Goal: Information Seeking & Learning: Learn about a topic

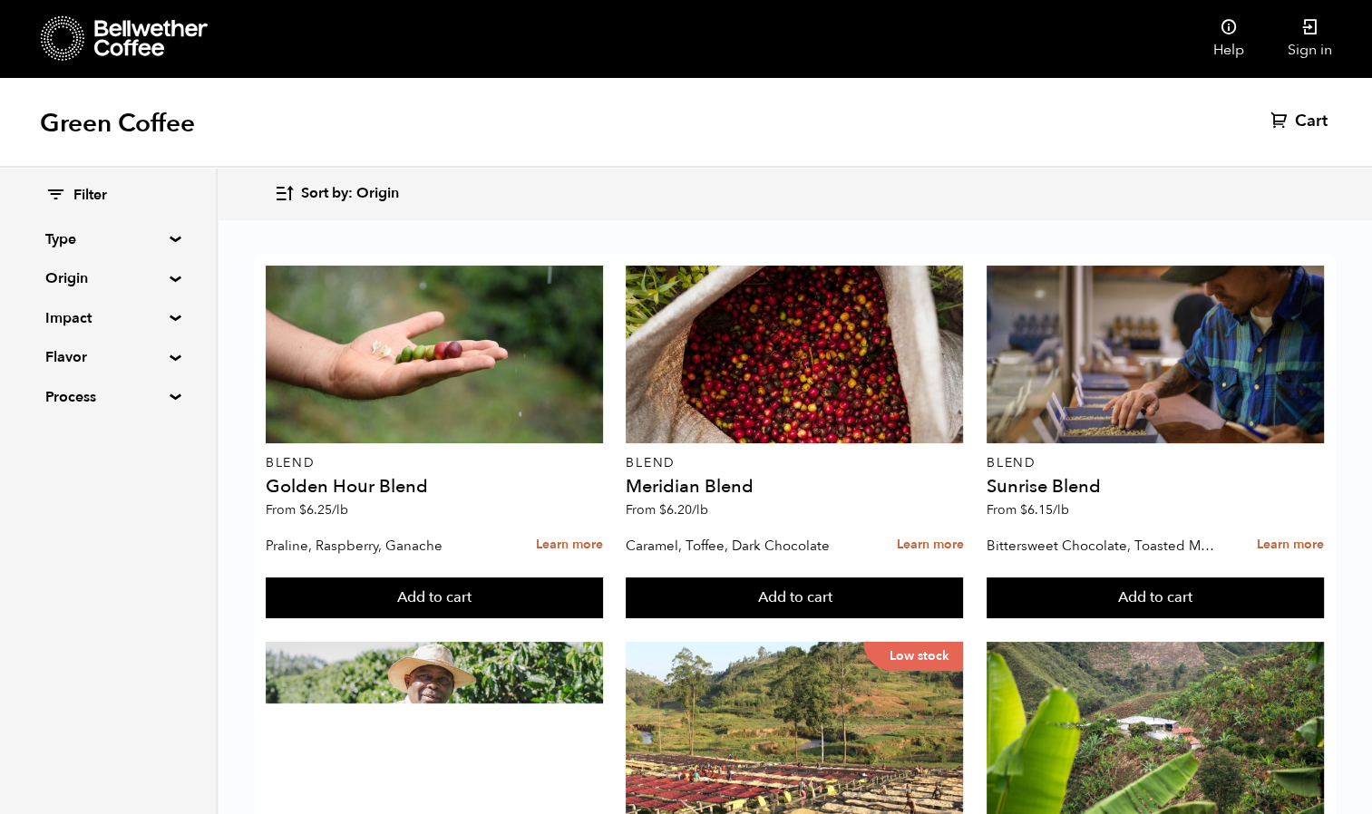
scroll to position [1130, 0]
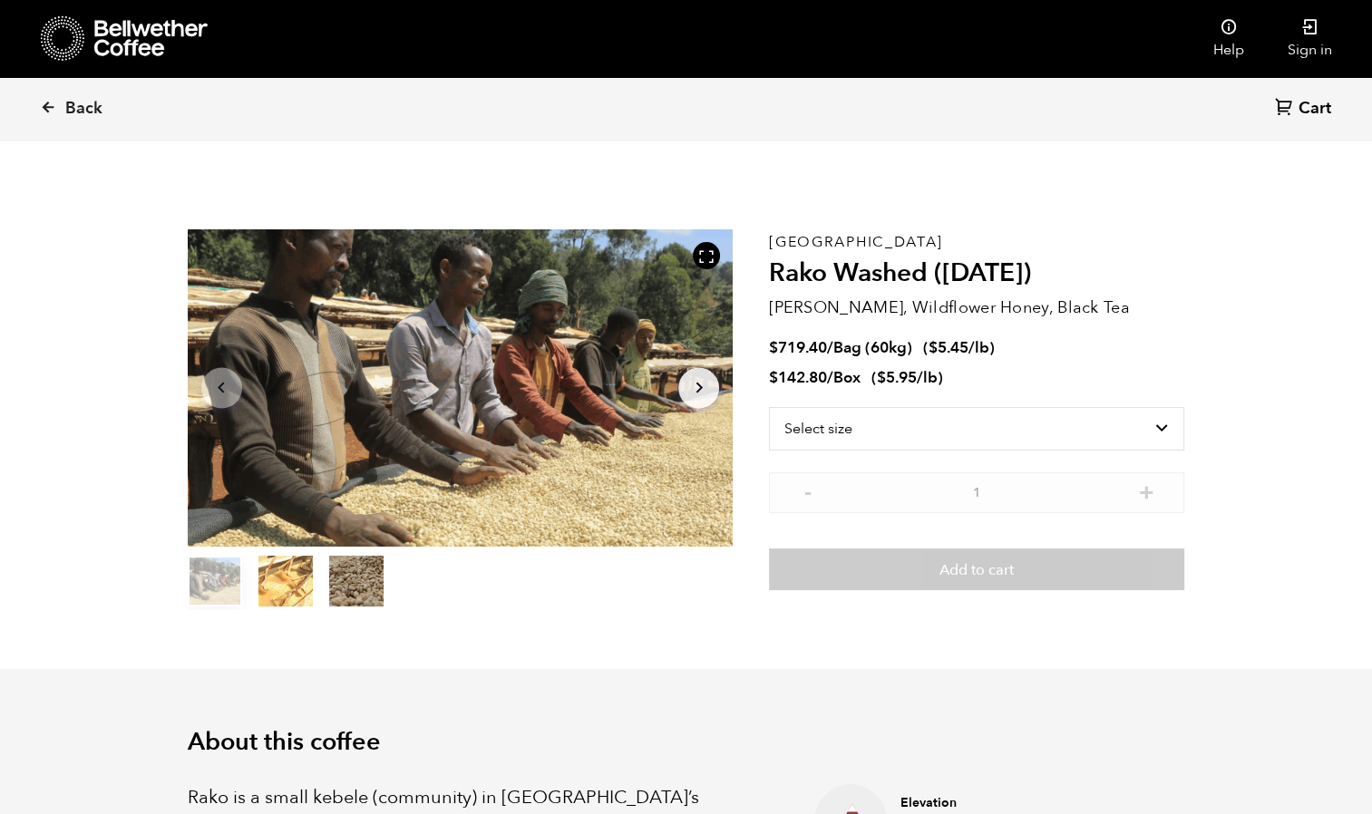
scroll to position [788, 966]
click at [684, 389] on button "Arrow Right" at bounding box center [698, 387] width 41 height 41
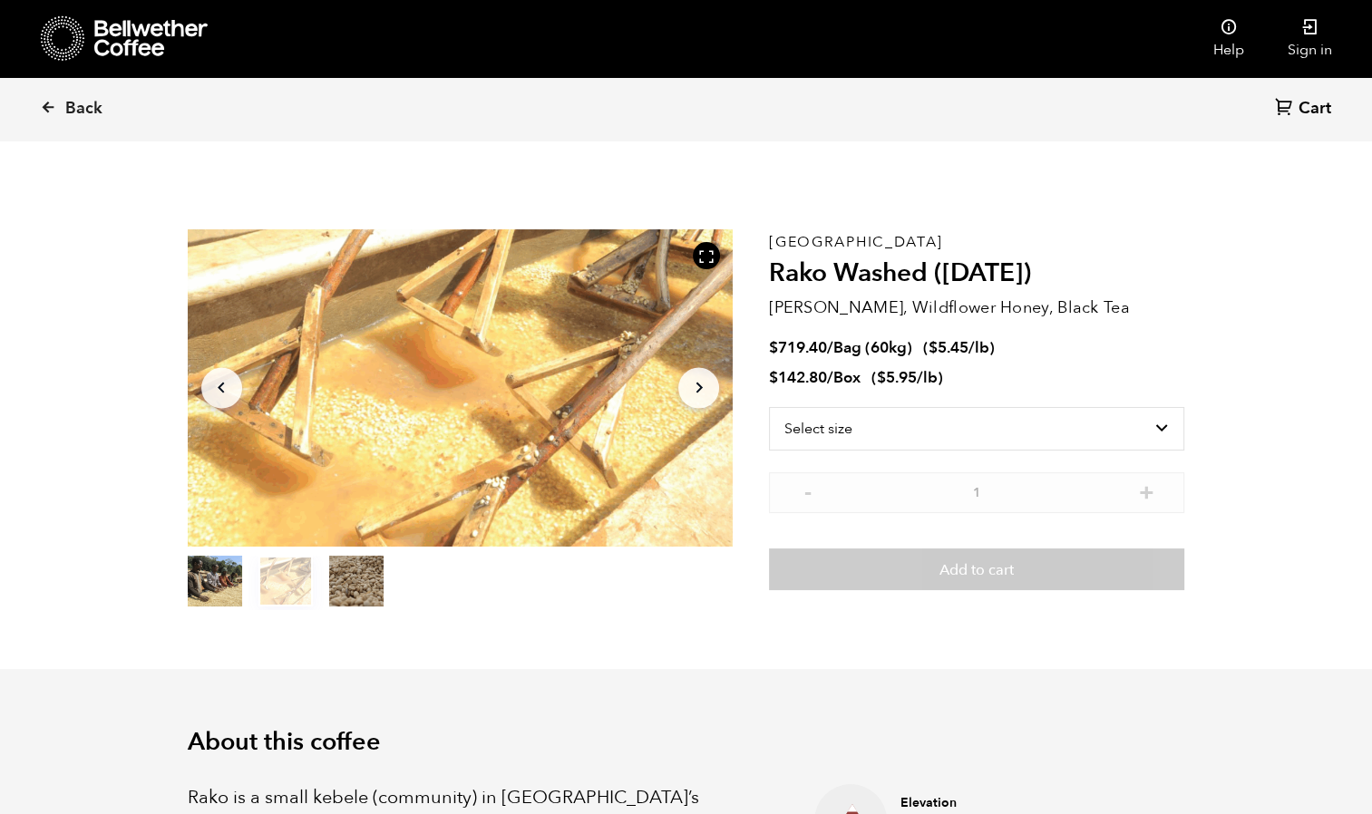
click at [684, 389] on button "Arrow Right" at bounding box center [698, 387] width 41 height 41
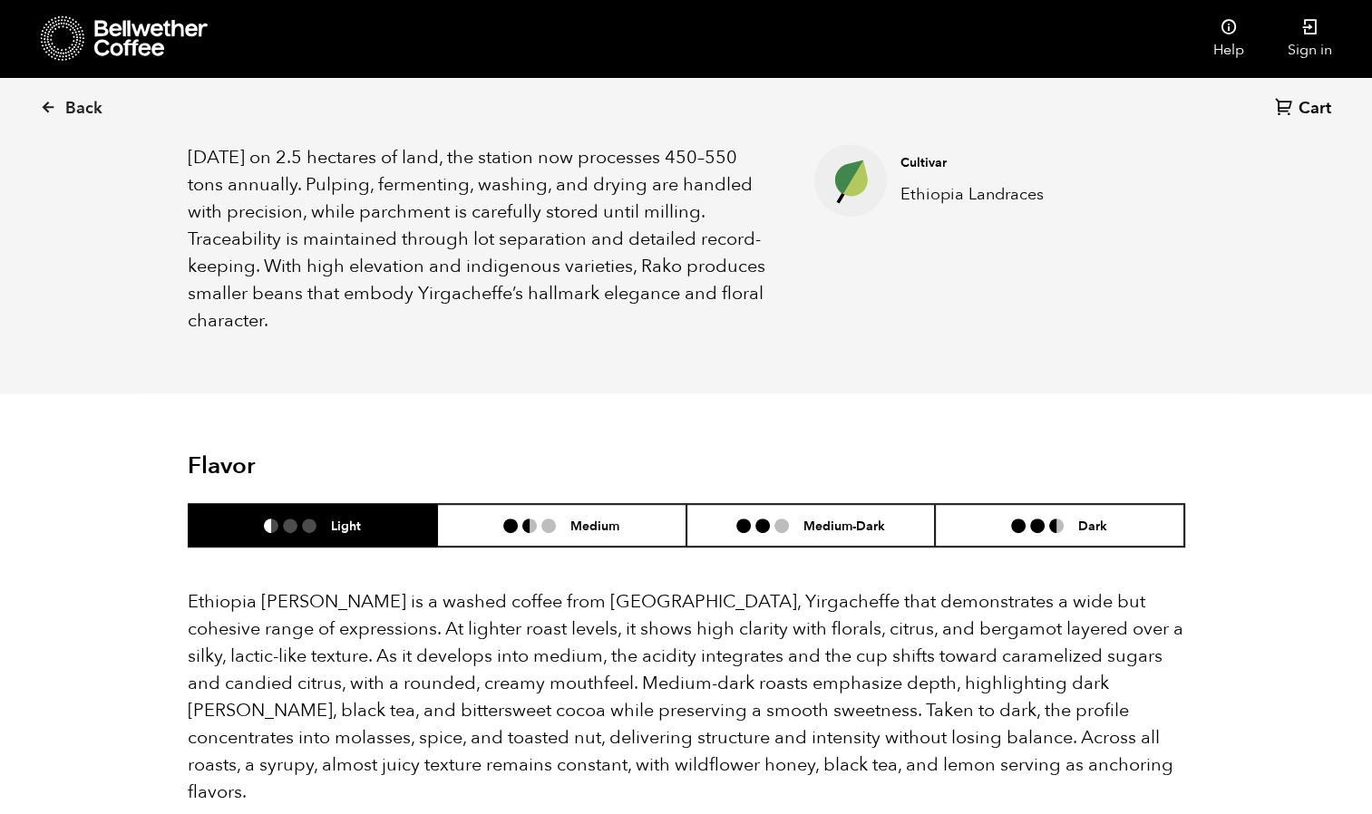
scroll to position [834, 0]
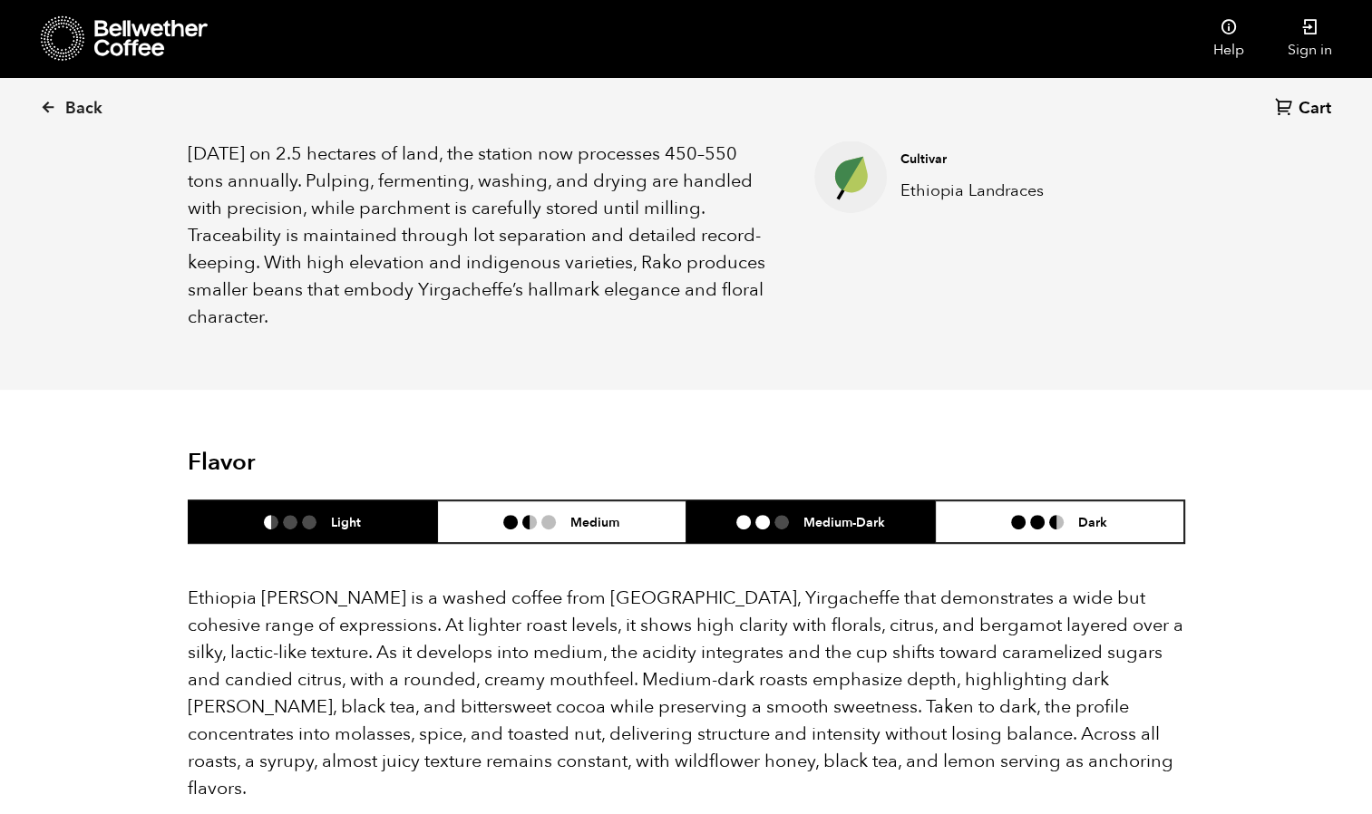
click at [749, 509] on li "Medium-Dark" at bounding box center [810, 521] width 249 height 43
click at [312, 503] on li "Light" at bounding box center [313, 521] width 249 height 43
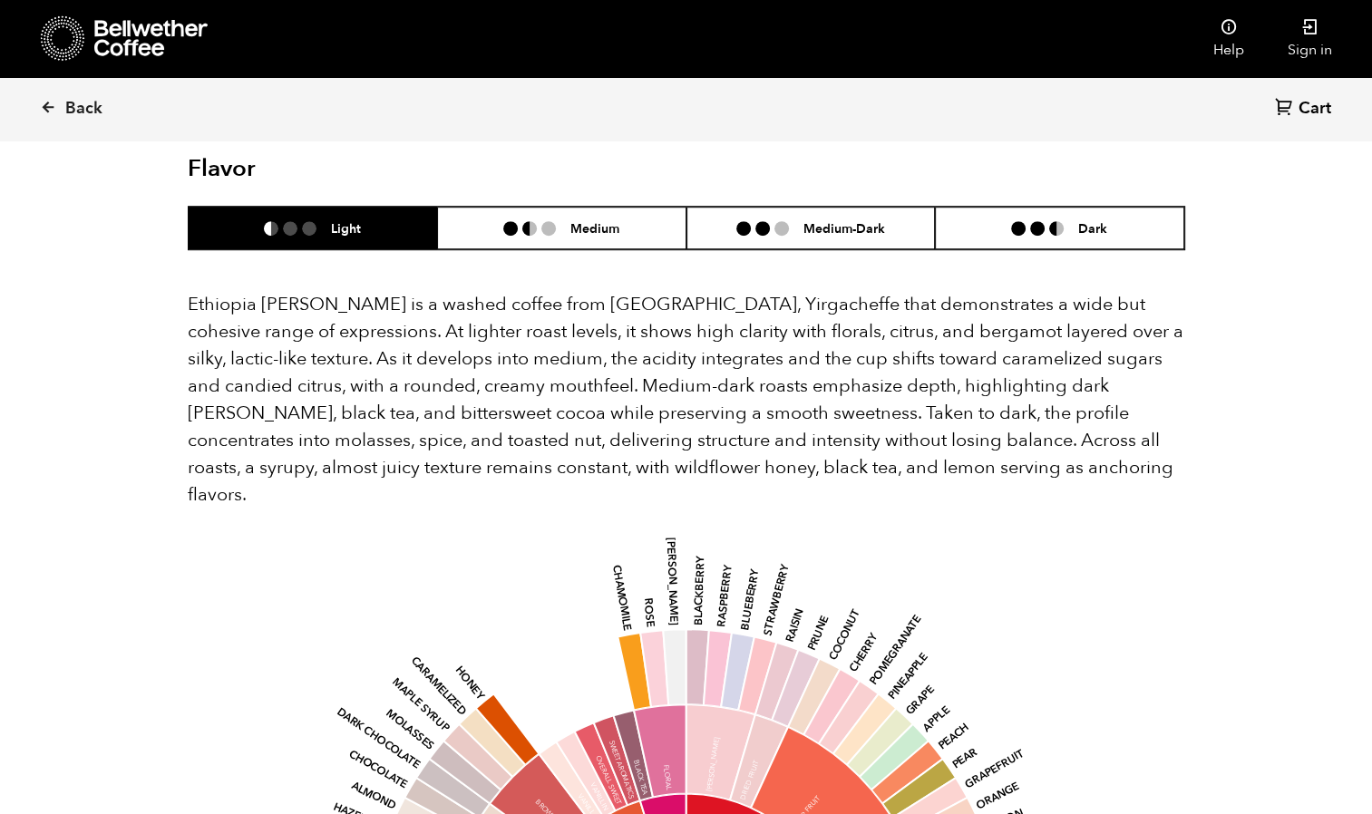
scroll to position [1120, 0]
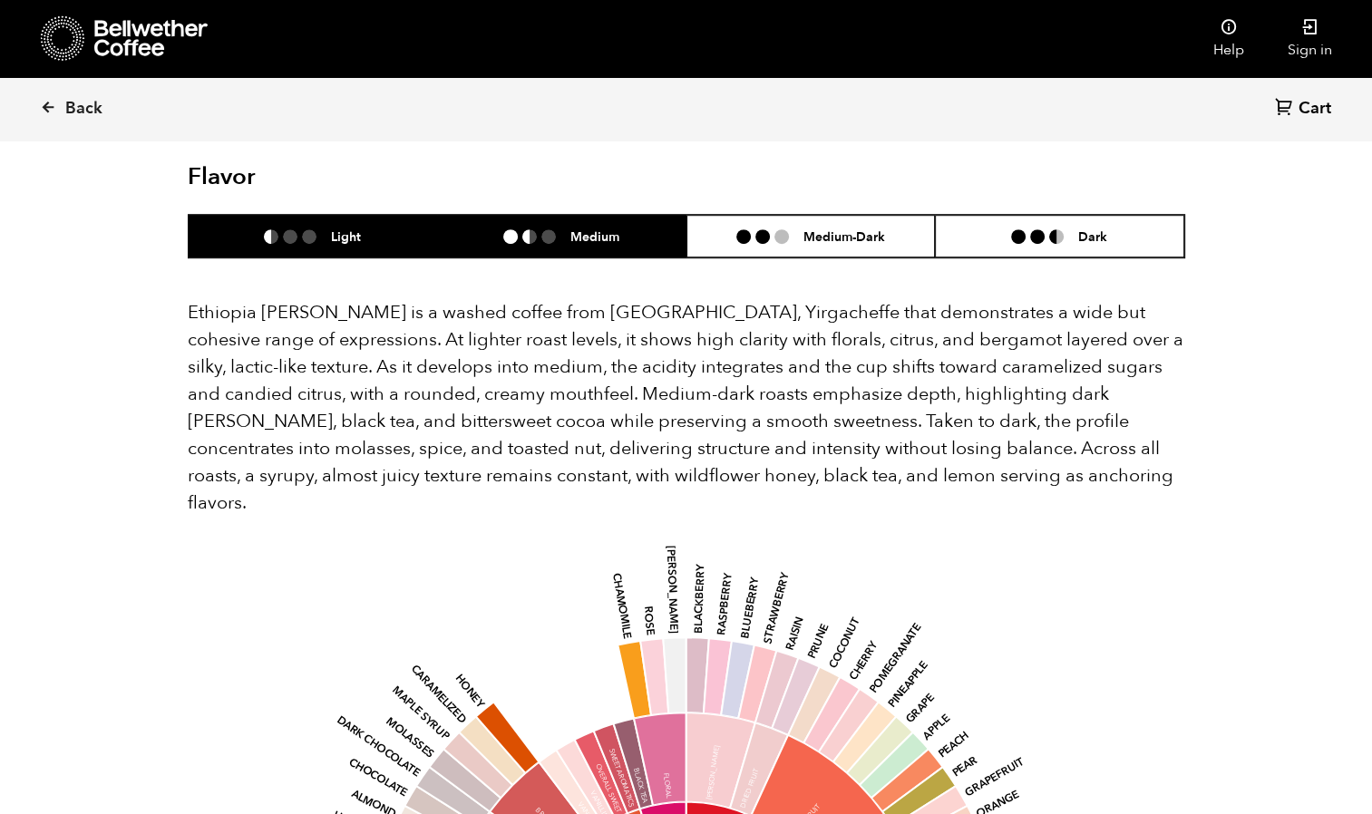
click at [474, 215] on li "Medium" at bounding box center [561, 236] width 249 height 43
click at [383, 215] on li "Light" at bounding box center [313, 236] width 249 height 43
click at [595, 228] on h6 "Medium" at bounding box center [594, 235] width 49 height 15
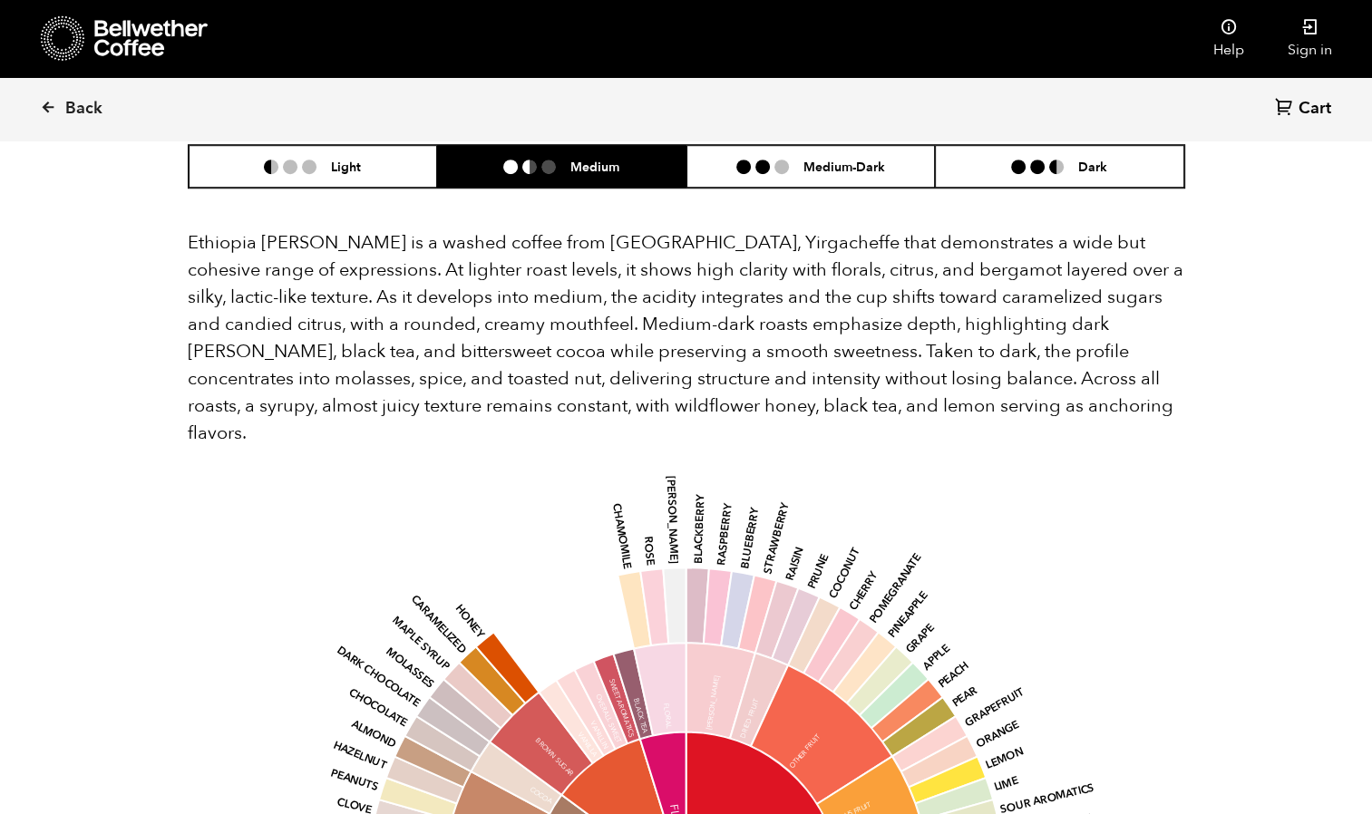
scroll to position [1189, 0]
click at [342, 139] on div "Back Cart (0)" at bounding box center [686, 108] width 1372 height 63
click at [347, 159] on h6 "Light" at bounding box center [346, 166] width 30 height 15
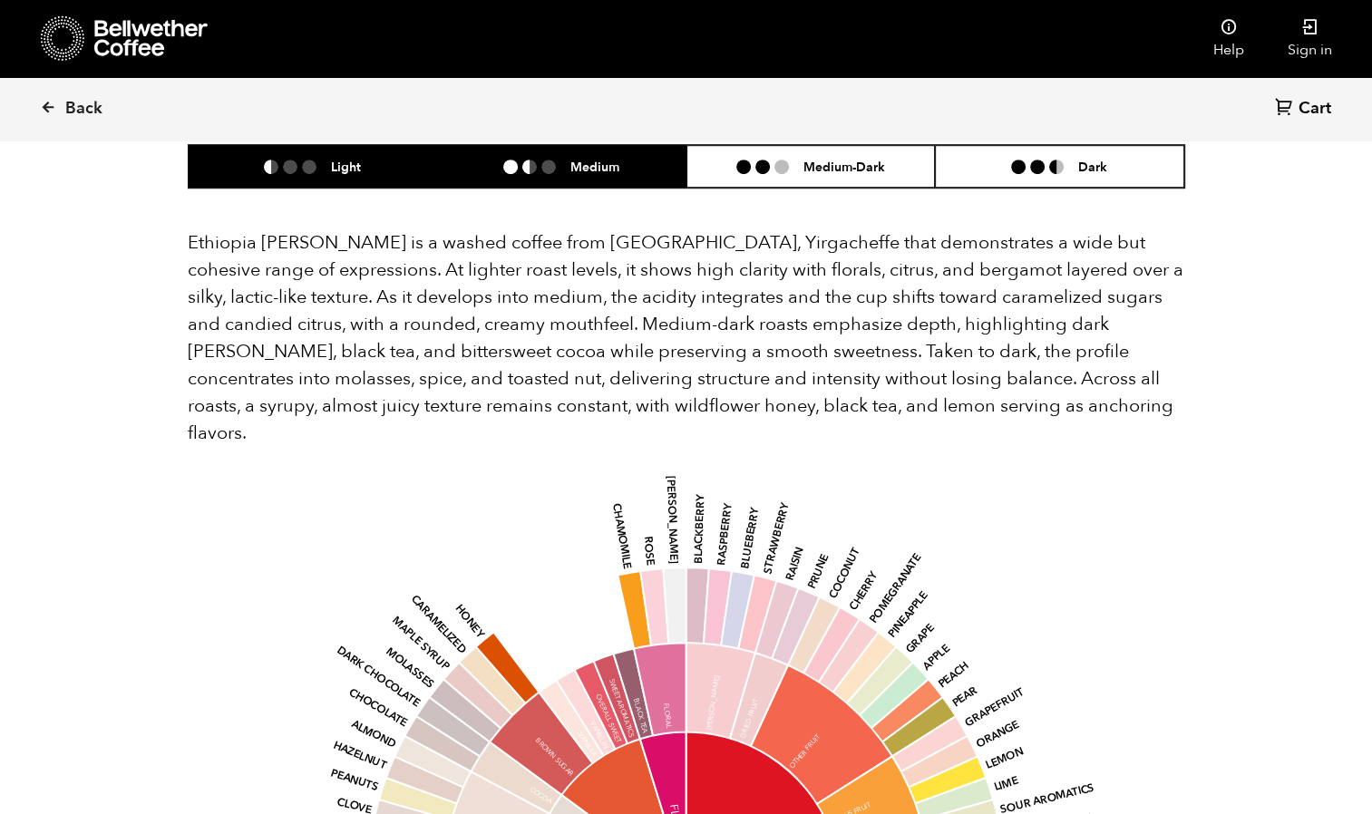
click at [523, 153] on li "Medium" at bounding box center [561, 166] width 249 height 43
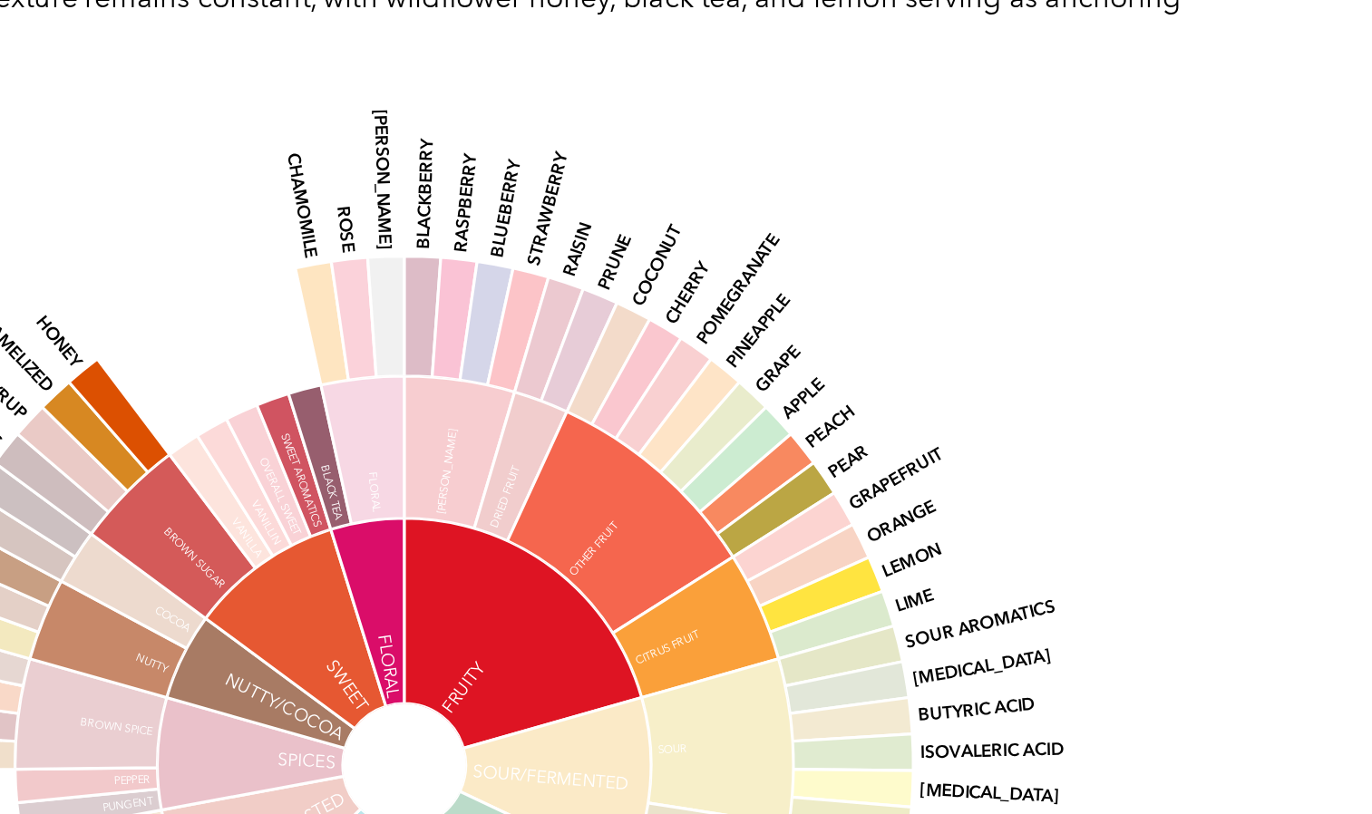
scroll to position [1423, 0]
